Goal: Information Seeking & Learning: Check status

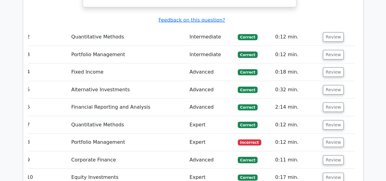
scroll to position [851, 0]
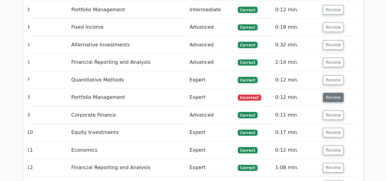
click at [332, 93] on button "Review" at bounding box center [333, 97] width 21 height 9
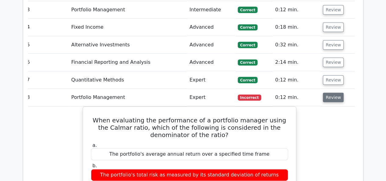
click at [327, 93] on button "Review" at bounding box center [333, 97] width 21 height 9
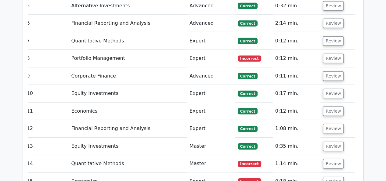
scroll to position [912, 0]
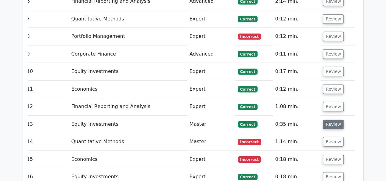
click at [327, 120] on button "Review" at bounding box center [333, 124] width 21 height 9
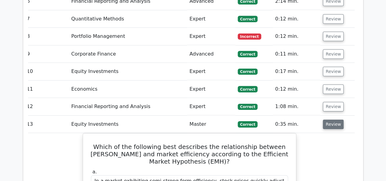
click at [327, 120] on button "Review" at bounding box center [333, 124] width 21 height 9
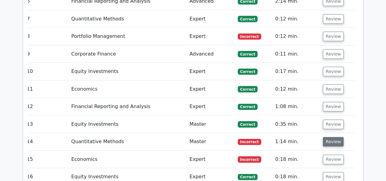
click at [329, 137] on button "Review" at bounding box center [333, 141] width 21 height 9
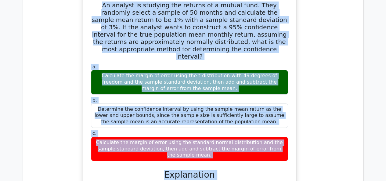
scroll to position [1095, 0]
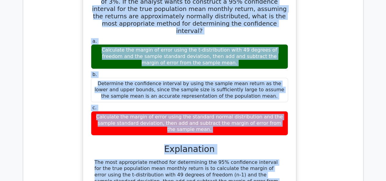
drag, startPoint x: 96, startPoint y: 57, endPoint x: 295, endPoint y: 71, distance: 199.1
click at [295, 71] on div "An analyst is studying the returns of a mutual fund. They randomly select a sam…" at bounding box center [190, 132] width 214 height 333
copy div "An analyst is studying the returns of a mutual fund. They randomly select a sam…"
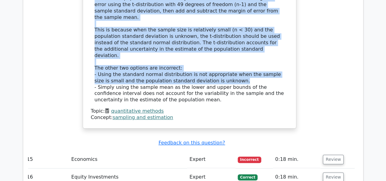
scroll to position [1309, 0]
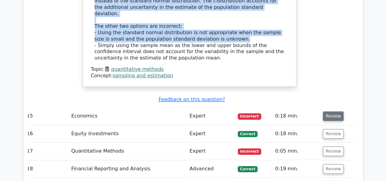
click at [329, 111] on button "Review" at bounding box center [333, 115] width 21 height 9
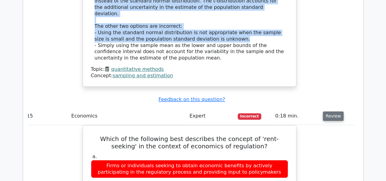
click at [329, 111] on button "Review" at bounding box center [333, 115] width 21 height 9
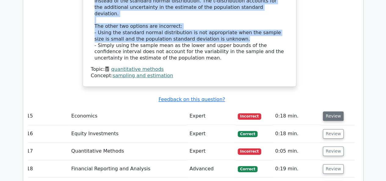
click at [329, 111] on button "Review" at bounding box center [333, 115] width 21 height 9
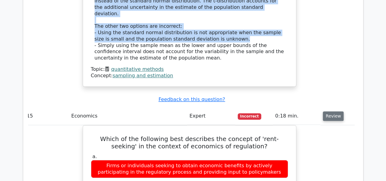
click at [329, 111] on button "Review" at bounding box center [333, 115] width 21 height 9
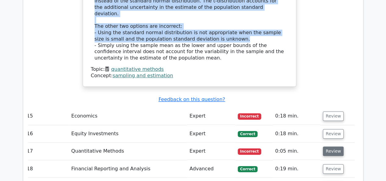
click at [334, 146] on button "Review" at bounding box center [333, 150] width 21 height 9
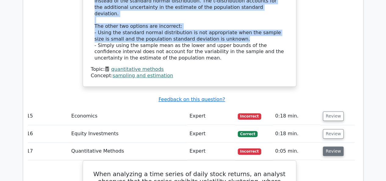
click at [332, 146] on button "Review" at bounding box center [333, 150] width 21 height 9
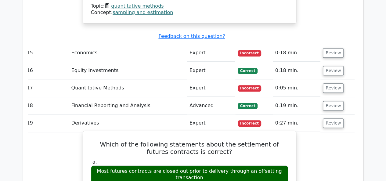
scroll to position [1370, 0]
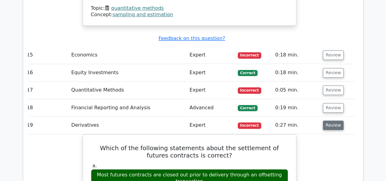
click at [326, 120] on button "Review" at bounding box center [333, 124] width 21 height 9
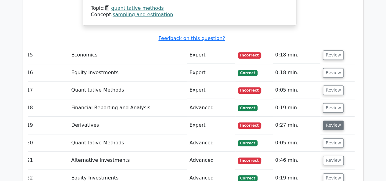
click at [326, 120] on button "Review" at bounding box center [333, 124] width 21 height 9
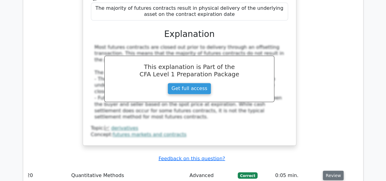
scroll to position [1614, 0]
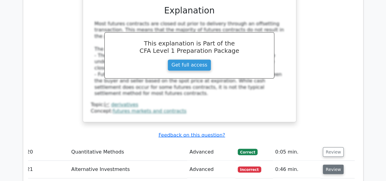
click at [324, 164] on button "Review" at bounding box center [333, 168] width 21 height 9
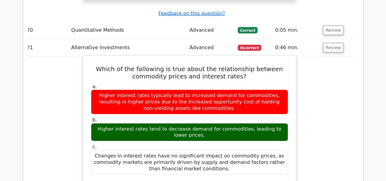
scroll to position [1705, 0]
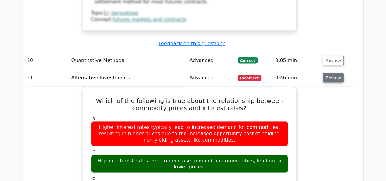
click at [329, 73] on button "Review" at bounding box center [333, 77] width 21 height 9
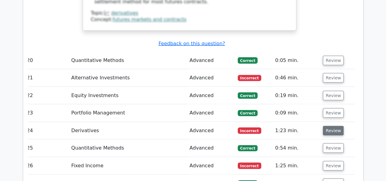
click at [329, 126] on button "Review" at bounding box center [333, 130] width 21 height 9
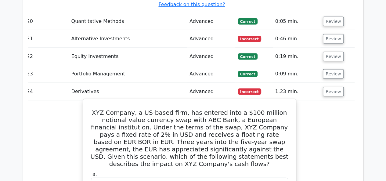
scroll to position [1766, 0]
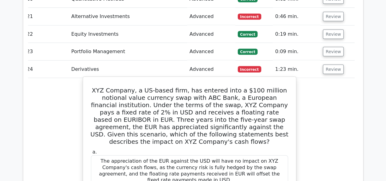
drag, startPoint x: 102, startPoint y: 16, endPoint x: 235, endPoint y: 167, distance: 202.3
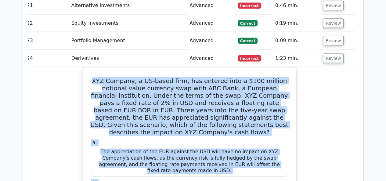
scroll to position [1845, 0]
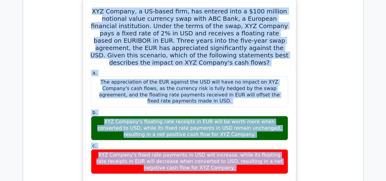
drag, startPoint x: 101, startPoint y: 45, endPoint x: 252, endPoint y: 88, distance: 157.3
click at [252, 88] on div "XYZ Company, a US-based firm, has entered into a $100 million notional value cu…" at bounding box center [189, 176] width 208 height 353
copy div "XYZ Company, a US-based firm, has entered into a $100 million notional value cu…"
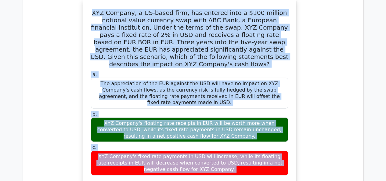
click at [324, 52] on div "XYZ Company, a US-based firm, has entered into a $100 million notional value cu…" at bounding box center [189, 181] width 330 height 365
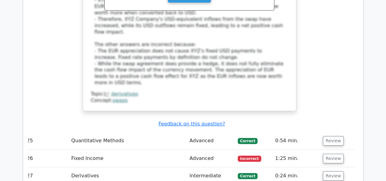
scroll to position [2090, 0]
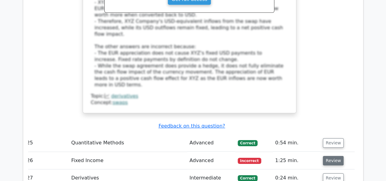
click at [329, 156] on button "Review" at bounding box center [333, 160] width 21 height 9
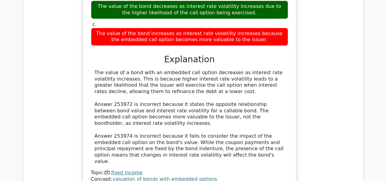
scroll to position [2425, 0]
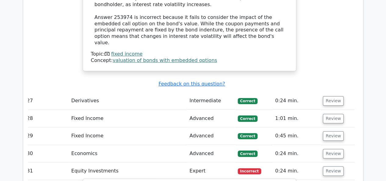
scroll to position [2486, 0]
